Goal: Transaction & Acquisition: Purchase product/service

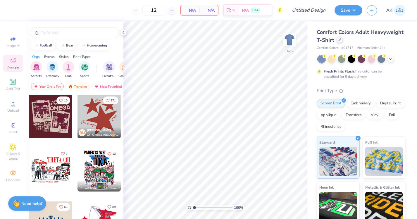
click at [340, 41] on icon at bounding box center [340, 39] width 3 height 3
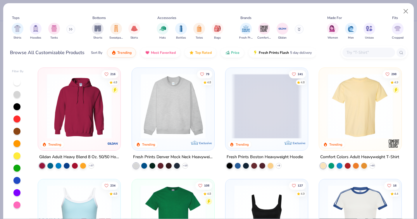
click at [357, 52] on input "text" at bounding box center [368, 52] width 45 height 7
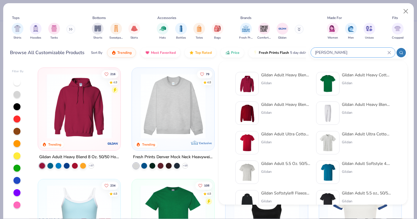
type input "[PERSON_NAME]"
click at [326, 80] on img at bounding box center [328, 84] width 18 height 18
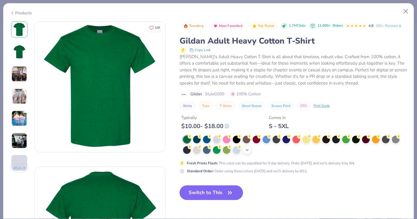
click at [248, 148] on icon at bounding box center [247, 150] width 5 height 5
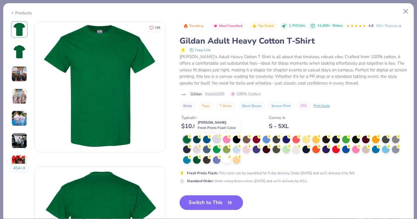
click at [216, 139] on div at bounding box center [217, 139] width 8 height 8
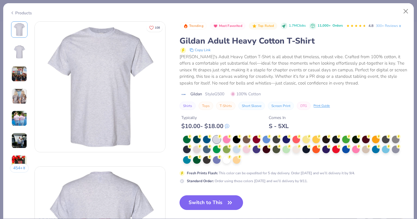
click at [214, 204] on button "Switch to This" at bounding box center [212, 203] width 64 height 15
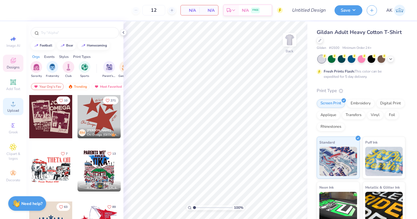
click at [13, 108] on div "Upload" at bounding box center [13, 106] width 20 height 17
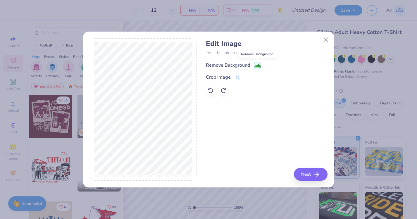
click at [255, 63] on image at bounding box center [258, 66] width 6 height 6
click at [257, 63] on div "Remove Background" at bounding box center [267, 64] width 122 height 7
click at [211, 90] on icon at bounding box center [211, 91] width 6 height 6
click at [234, 64] on div "Remove Background" at bounding box center [228, 65] width 44 height 7
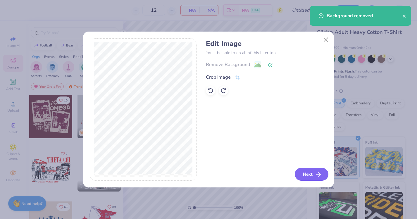
click at [305, 172] on button "Next" at bounding box center [312, 174] width 34 height 13
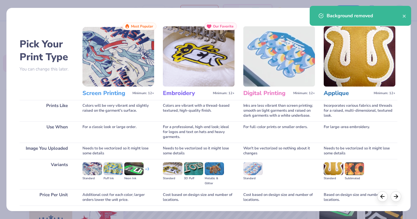
scroll to position [43, 0]
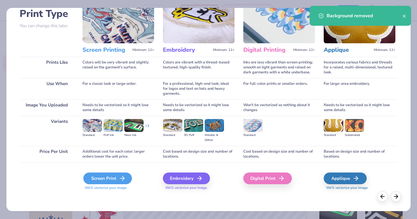
click at [111, 178] on div "Screen Print" at bounding box center [107, 179] width 49 height 12
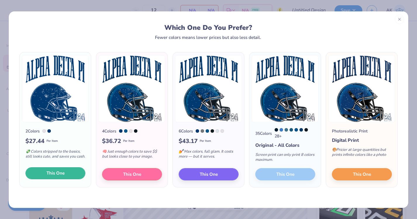
click at [69, 176] on button "This One" at bounding box center [55, 173] width 60 height 12
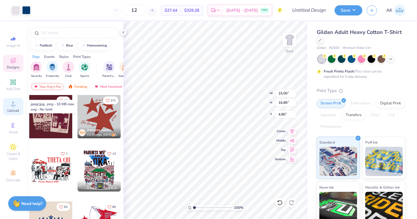
click at [14, 105] on circle at bounding box center [12, 105] width 3 height 3
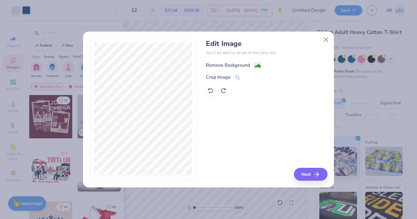
click at [241, 65] on div "Remove Background" at bounding box center [228, 65] width 44 height 7
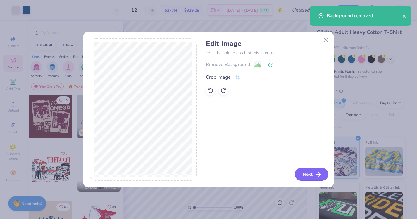
click at [307, 174] on button "Next" at bounding box center [312, 174] width 34 height 13
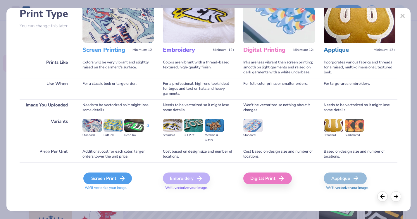
click at [123, 176] on icon at bounding box center [122, 178] width 7 height 7
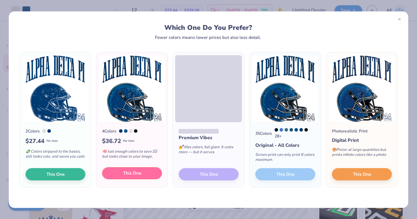
click at [156, 179] on button "This One" at bounding box center [132, 173] width 60 height 12
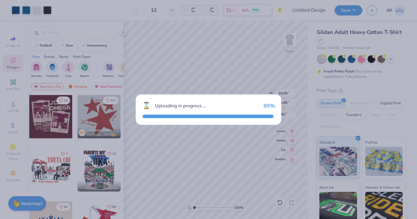
type input "16.85"
type input "4.82"
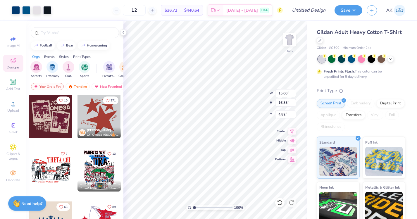
drag, startPoint x: 225, startPoint y: 127, endPoint x: 225, endPoint y: 145, distance: 17.3
click at [226, 145] on div at bounding box center [208, 109] width 417 height 219
type input "11.77"
type input "13.22"
type input "8.46"
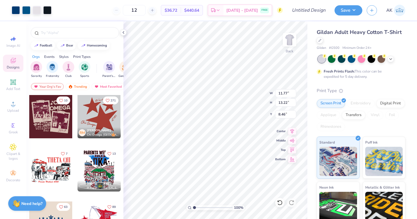
type input "15.00"
type input "16.89"
type input "4.80"
type input "3.86"
type input "13.61"
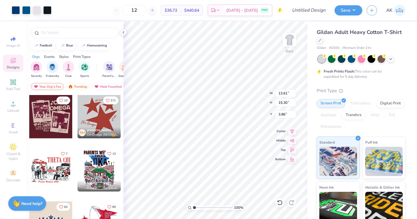
type input "15.30"
type input "3.00"
type input "11.65"
type input "13.09"
type input "3.00"
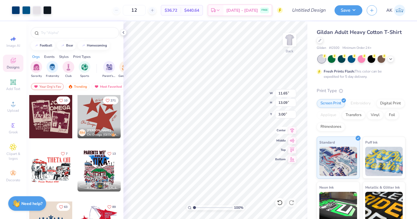
click at [291, 131] on icon at bounding box center [292, 130] width 8 height 7
click at [18, 10] on div at bounding box center [16, 10] width 8 height 8
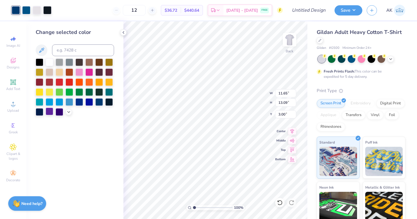
click at [50, 110] on div at bounding box center [50, 112] width 8 height 8
click at [24, 11] on div at bounding box center [26, 10] width 8 height 8
click at [59, 104] on div at bounding box center [60, 102] width 8 height 8
click at [59, 109] on div at bounding box center [60, 112] width 8 height 8
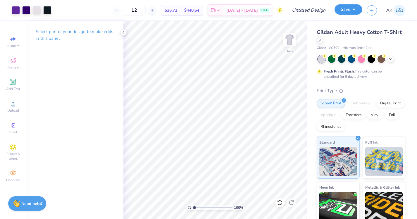
click at [347, 15] on div "Save" at bounding box center [349, 10] width 28 height 10
click at [348, 11] on button "Save" at bounding box center [349, 9] width 28 height 10
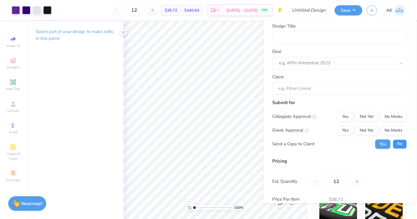
click at [398, 146] on button "No" at bounding box center [400, 143] width 14 height 9
click at [370, 114] on button "Not Yet" at bounding box center [367, 116] width 23 height 9
click at [364, 133] on button "Not Yet" at bounding box center [367, 130] width 23 height 9
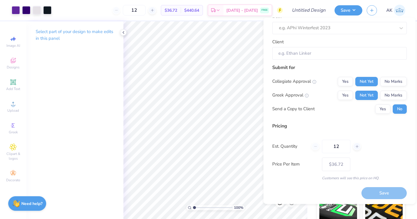
scroll to position [36, 0]
click at [391, 81] on button "No Marks" at bounding box center [394, 81] width 27 height 9
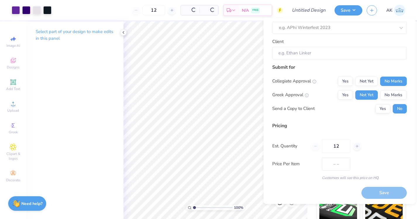
type input "$36.72"
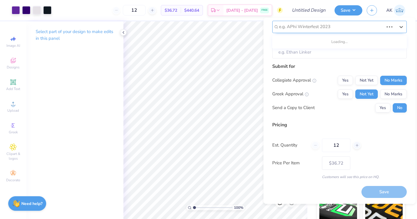
click at [325, 31] on div "e.g. APhi Winterfest 2023" at bounding box center [340, 27] width 135 height 12
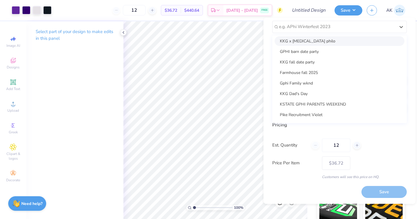
scroll to position [129, 0]
click at [312, 82] on div "Gphi Family wknd" at bounding box center [340, 83] width 130 height 10
type input "[PERSON_NAME]"
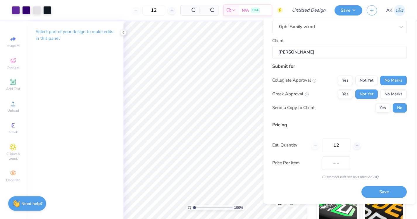
type input "$43.55"
drag, startPoint x: 339, startPoint y: 145, endPoint x: 331, endPoint y: 143, distance: 8.3
click at [331, 143] on input "12" at bounding box center [336, 145] width 28 height 13
click at [354, 140] on div "12" at bounding box center [336, 145] width 49 height 13
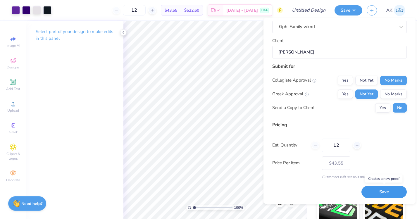
click at [381, 192] on button "Save" at bounding box center [384, 192] width 45 height 12
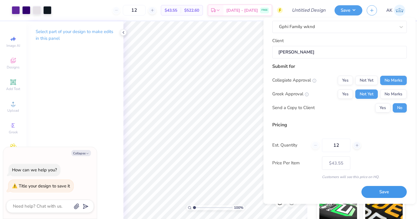
click at [375, 196] on button "Save" at bounding box center [384, 192] width 45 height 12
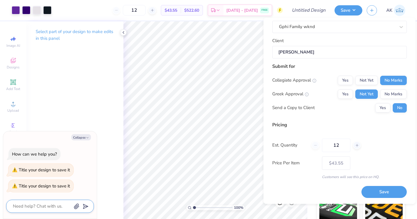
scroll to position [0, 0]
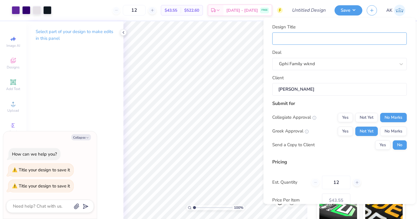
type textarea "x"
click at [340, 35] on input "Design Title" at bounding box center [340, 38] width 135 height 13
type input "g"
type textarea "x"
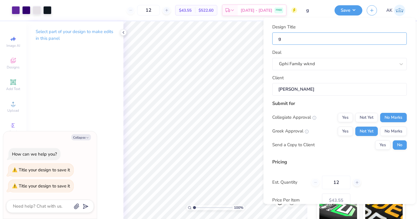
type input "gp"
type textarea "x"
type input "gph"
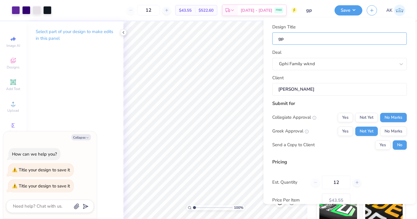
type textarea "x"
type input "gphi"
type textarea "x"
type input "gphi"
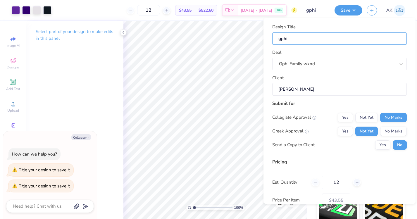
type input "gphi"
type textarea "x"
type input "gphi f"
type textarea "x"
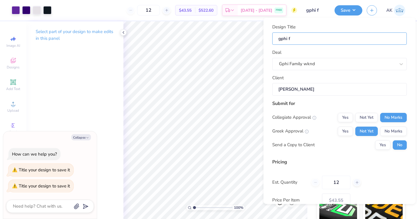
type input "gphi fa"
type textarea "x"
type input "gphi fam"
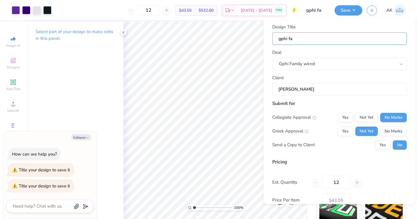
type textarea "x"
type input "gphi fa"
type textarea "x"
type input "gphi f"
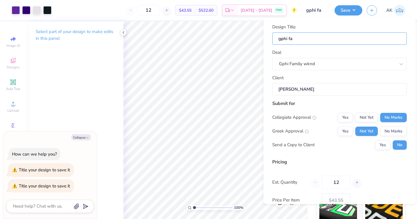
type input "gphi f"
type textarea "x"
type input "gphi"
type textarea "x"
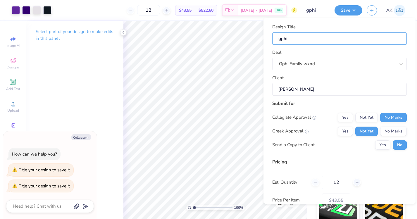
type input "gphi d"
type textarea "x"
type input "gphi da"
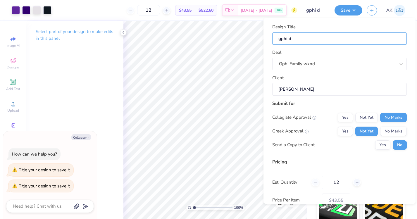
type textarea "x"
type input "gphi dad"
type textarea "x"
type input "gphi dads"
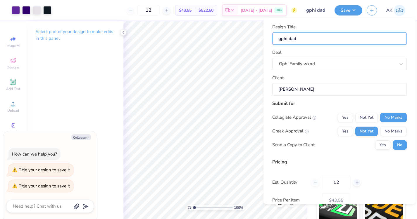
type input "gphi dads"
type textarea "x"
type input "gphi dads"
type textarea "x"
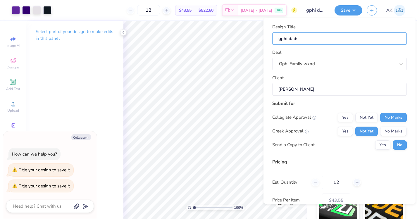
type input "gphi dads w"
type textarea "x"
type input "gphi dads wk"
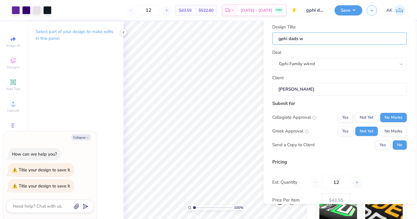
type textarea "x"
type input "gphi dads wkn"
type textarea "x"
type input "gphi dads wknd"
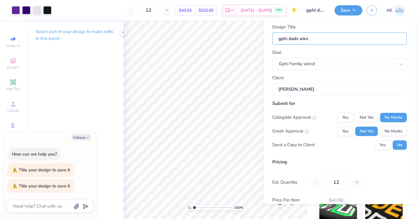
type input "gphi dads wknd"
type textarea "x"
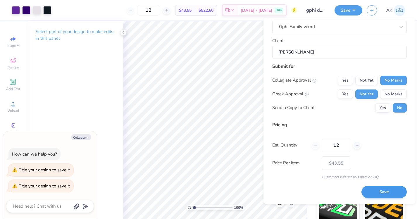
type input "gphi dads wknd"
click at [387, 189] on button "Save" at bounding box center [384, 192] width 45 height 12
type input "$43.55"
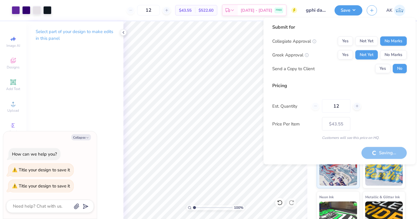
type textarea "x"
type input "– –"
type textarea "x"
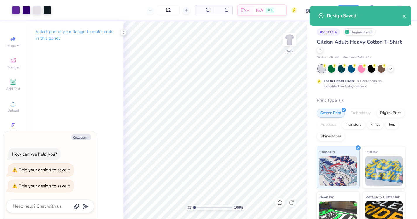
type input "$36.72"
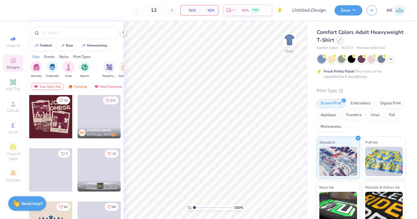
click at [340, 42] on div at bounding box center [340, 40] width 6 height 6
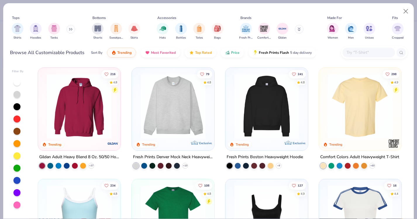
click at [364, 52] on input "text" at bounding box center [368, 52] width 45 height 7
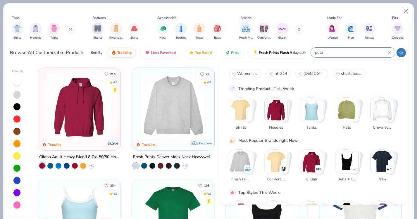
type input "polo"
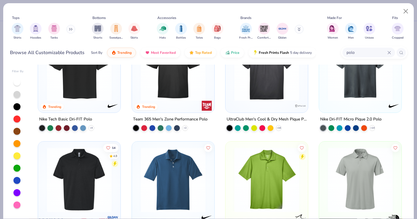
scroll to position [35, 0]
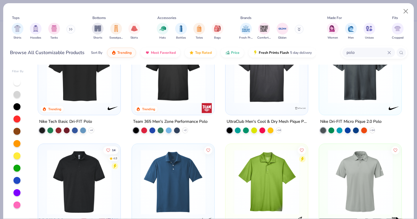
click at [200, 83] on img at bounding box center [173, 70] width 71 height 65
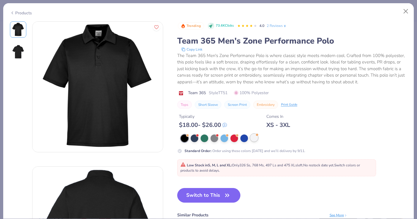
click at [255, 139] on div at bounding box center [255, 138] width 8 height 8
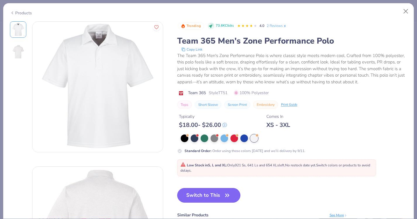
click at [221, 199] on button "Switch to This" at bounding box center [209, 195] width 64 height 15
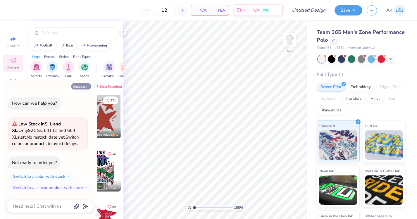
click at [87, 87] on icon "button" at bounding box center [88, 87] width 4 height 4
type textarea "x"
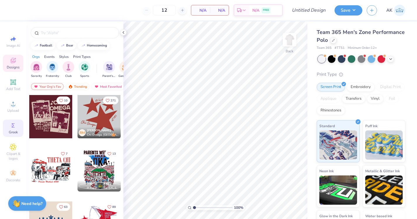
click at [15, 122] on icon at bounding box center [13, 125] width 7 height 7
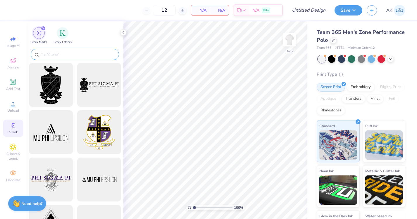
click at [63, 55] on input "text" at bounding box center [77, 55] width 75 height 6
click at [59, 35] on div "filter for Greek Letters" at bounding box center [63, 33] width 12 height 12
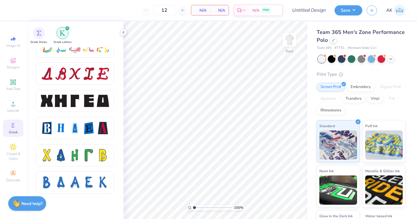
scroll to position [270, 0]
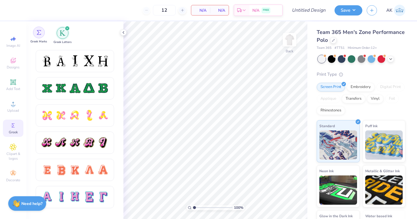
click at [40, 32] on img "filter for Greek Marks" at bounding box center [39, 32] width 5 height 5
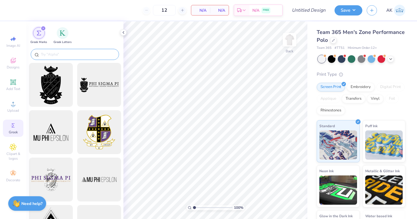
click at [73, 56] on input "text" at bounding box center [77, 55] width 75 height 6
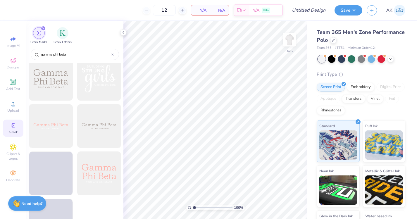
scroll to position [792, 0]
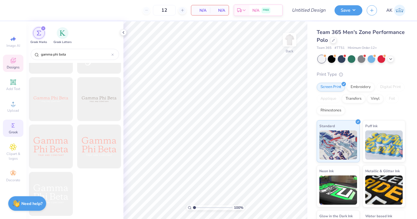
type input "gamma phi beta"
click at [11, 63] on icon at bounding box center [13, 60] width 7 height 7
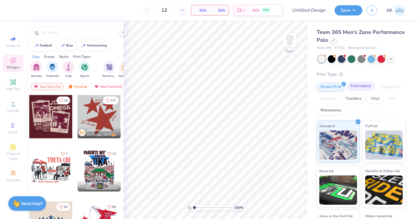
click at [356, 84] on div "Embroidery" at bounding box center [361, 86] width 28 height 9
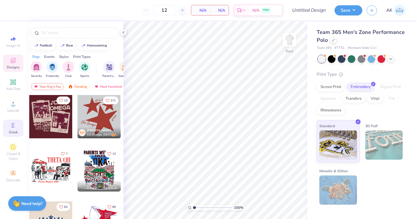
click at [12, 124] on icon at bounding box center [13, 126] width 3 height 4
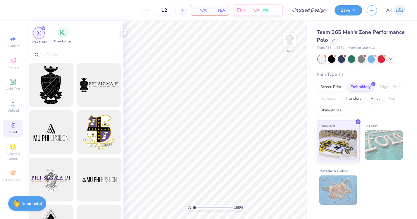
click at [57, 39] on div "Greek Letters" at bounding box center [63, 35] width 18 height 17
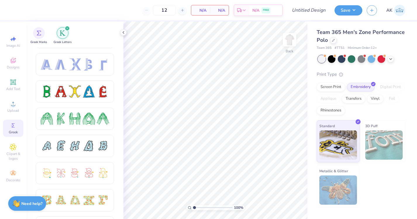
scroll to position [0, 0]
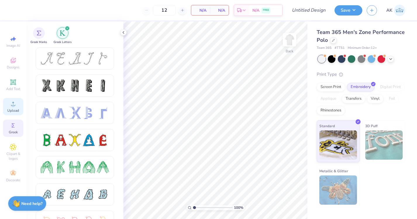
click at [13, 104] on icon at bounding box center [13, 103] width 7 height 7
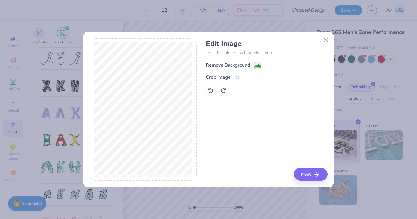
click at [222, 64] on div "Remove Background" at bounding box center [228, 65] width 44 height 7
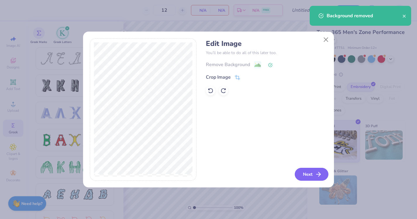
click at [311, 172] on button "Next" at bounding box center [312, 174] width 34 height 13
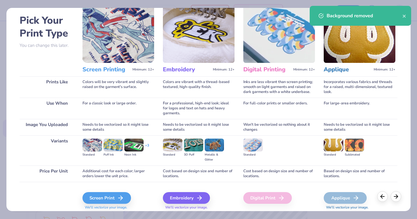
scroll to position [43, 0]
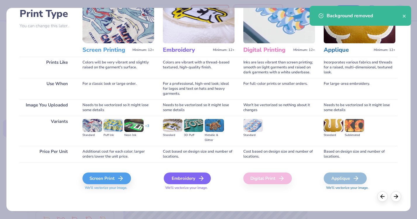
click at [189, 182] on div "Embroidery" at bounding box center [187, 179] width 47 height 12
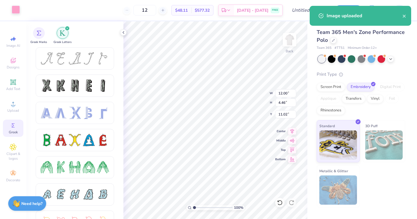
click at [17, 13] on div at bounding box center [16, 10] width 8 height 8
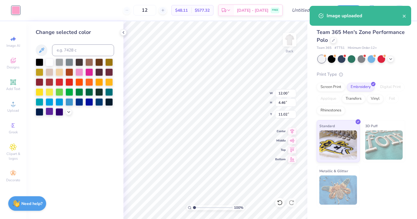
click at [52, 112] on div at bounding box center [50, 112] width 8 height 8
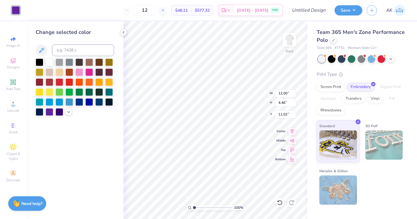
type input "4.31"
type input "1.60"
type input "3.50"
type input "3.55"
type input "1.32"
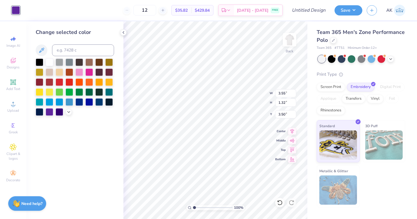
type input "3.00"
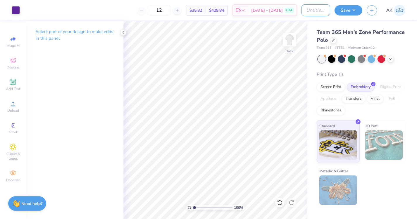
click at [302, 15] on input "Design Title" at bounding box center [316, 10] width 29 height 12
click at [339, 11] on button "Save" at bounding box center [349, 9] width 28 height 10
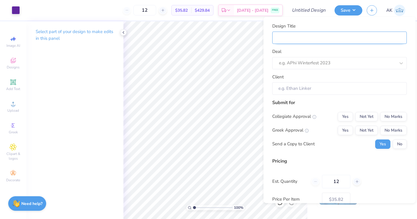
click at [299, 36] on input "Design Title" at bounding box center [340, 37] width 135 height 13
type input "g"
type input "gp"
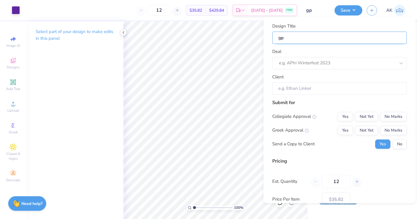
type input "gph"
type input "gphi"
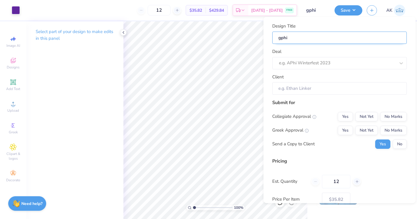
type input "gphi"
type input "gphi p"
type input "gphi po"
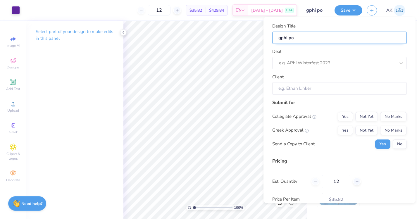
type input "gphi pol"
type input "gphi polo"
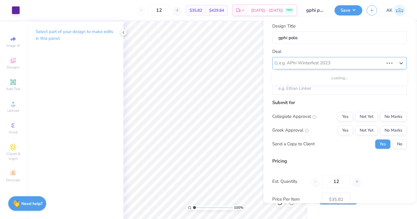
click at [297, 66] on div at bounding box center [331, 63] width 105 height 8
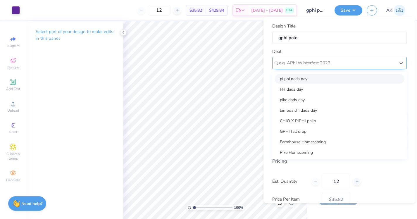
click at [297, 66] on div at bounding box center [337, 63] width 117 height 8
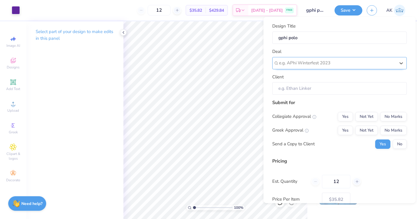
click at [297, 66] on div at bounding box center [337, 63] width 117 height 8
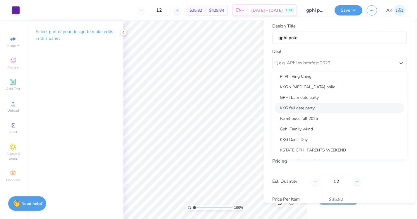
scroll to position [125, 0]
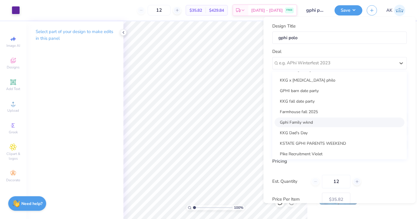
click at [300, 124] on div "Gphi Family wknd" at bounding box center [340, 122] width 130 height 10
type input "[PERSON_NAME]"
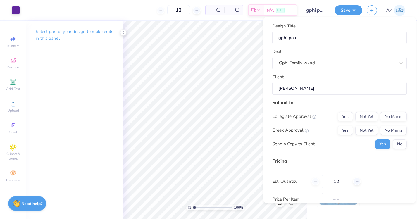
type input "$54.51"
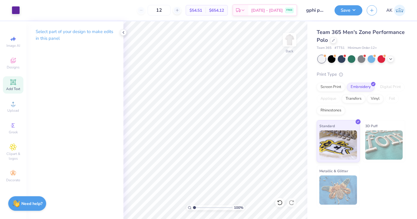
click at [8, 83] on div "Add Text" at bounding box center [13, 84] width 20 height 17
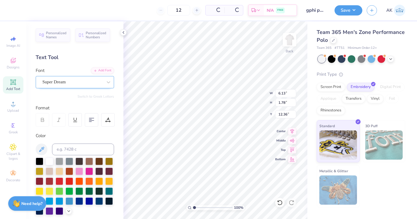
click at [72, 81] on div "Super Dream" at bounding box center [72, 82] width 61 height 9
type textarea "a"
type textarea "AT KANSAS STATE"
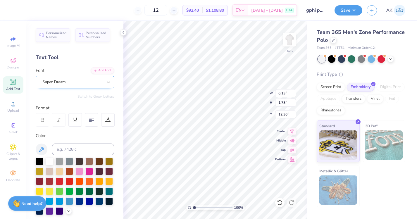
click at [102, 83] on div "Super Dream" at bounding box center [72, 82] width 61 height 9
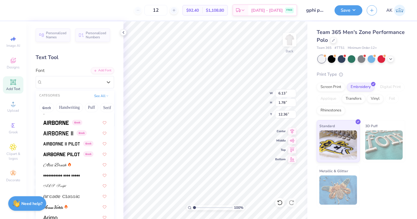
scroll to position [101, 0]
click at [60, 143] on img at bounding box center [61, 144] width 37 height 4
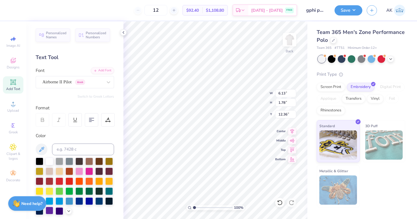
click at [52, 209] on div at bounding box center [50, 211] width 8 height 8
type input "5.33"
type input "0.48"
type input "4.80"
type input "3.73"
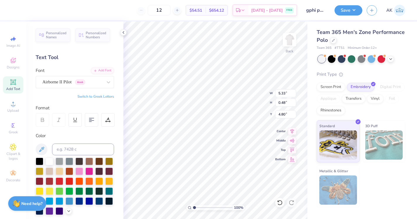
type input "0.33"
type input "4.66"
click at [349, 9] on button "Save" at bounding box center [349, 9] width 28 height 10
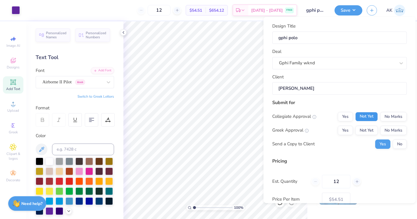
click at [372, 112] on button "Not Yet" at bounding box center [367, 116] width 23 height 9
click at [370, 132] on button "Not Yet" at bounding box center [367, 130] width 23 height 9
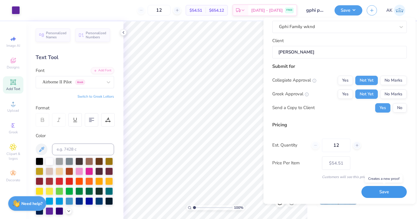
click at [383, 191] on button "Save" at bounding box center [384, 192] width 45 height 12
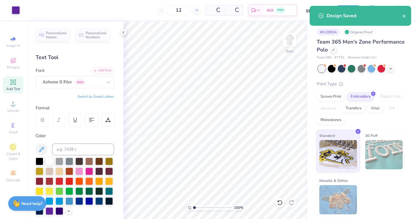
type input "$54.51"
click at [170, 11] on input "12" at bounding box center [159, 10] width 23 height 11
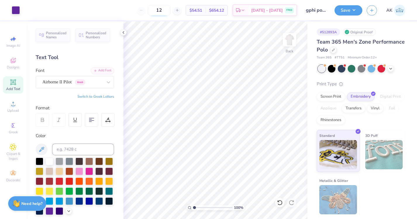
type input "1"
type input "2"
type input "3"
type input "4"
